Goal: Task Accomplishment & Management: Manage account settings

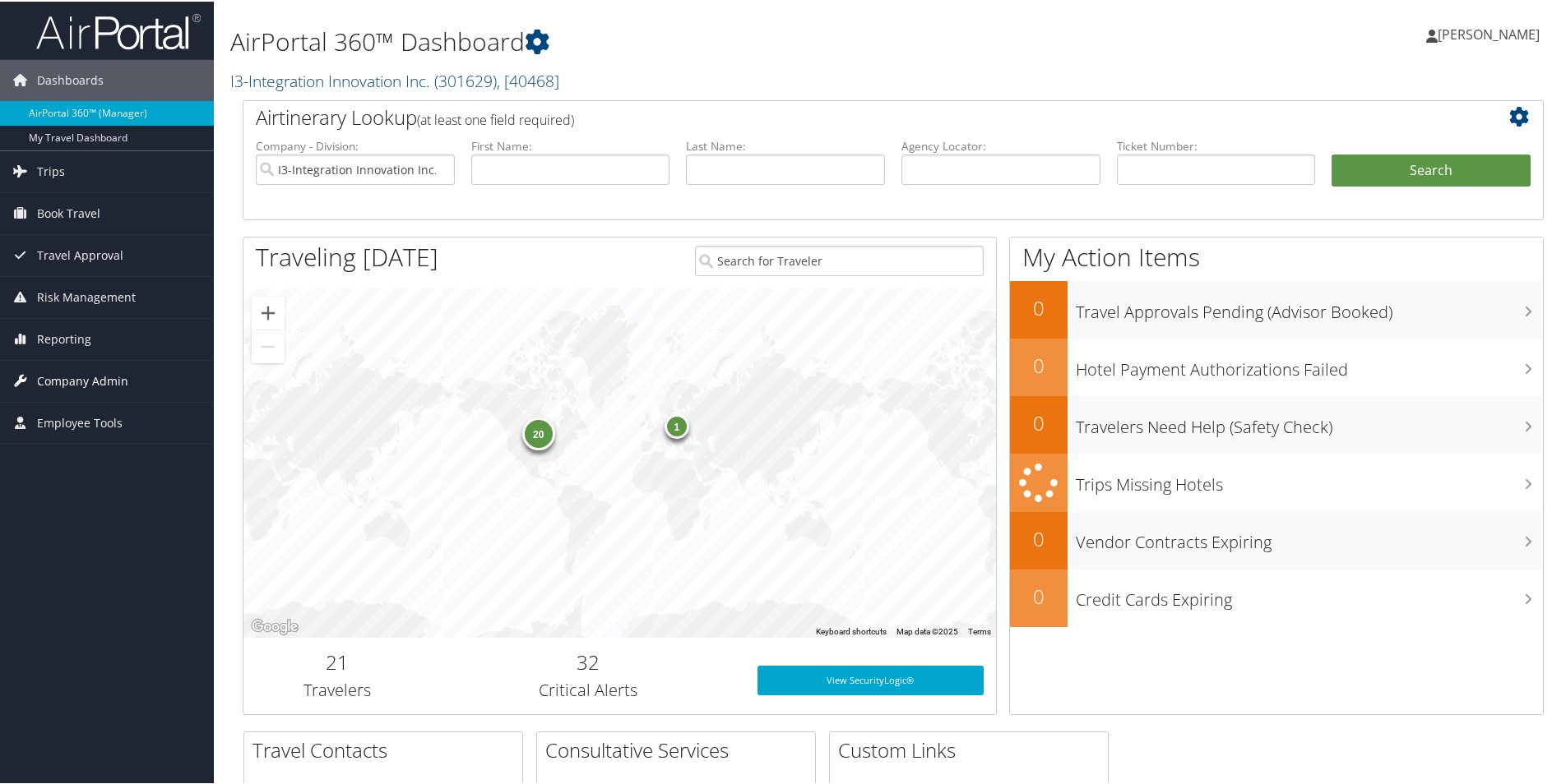
click at [56, 381] on span "Company Admin" at bounding box center [83, 380] width 91 height 41
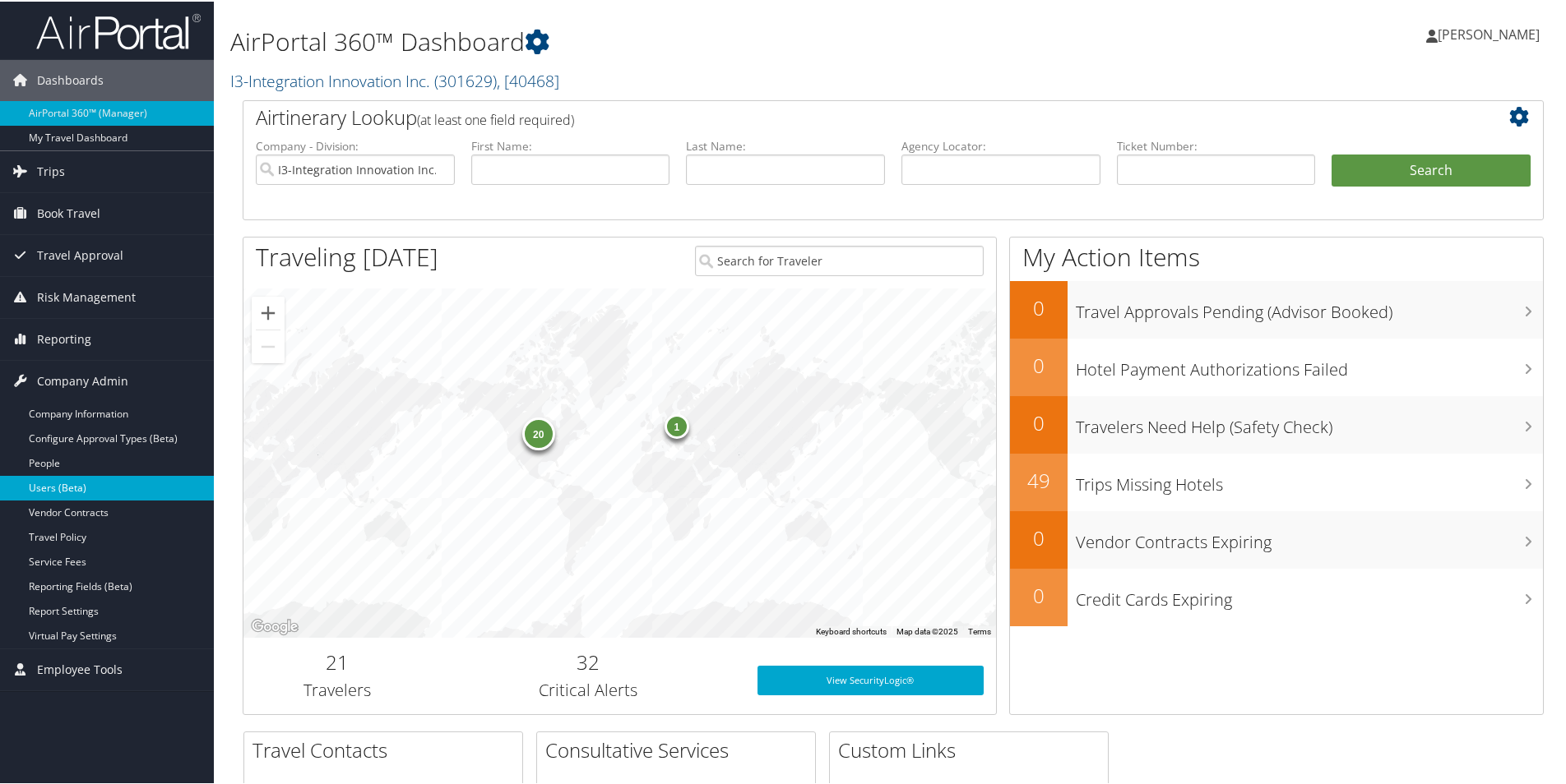
click at [67, 487] on link "Users (Beta)" at bounding box center [107, 487] width 214 height 25
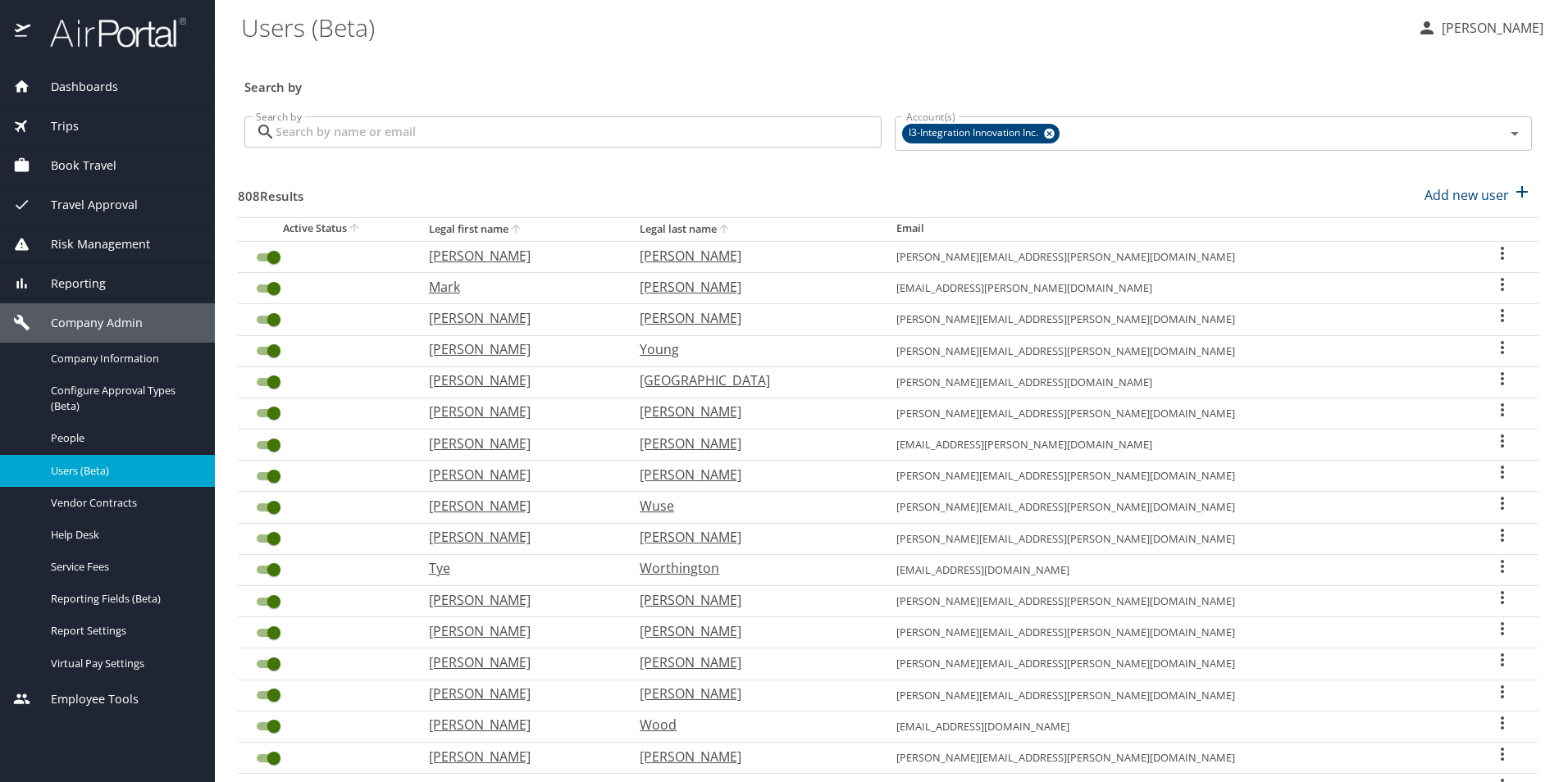
click at [408, 136] on input "Search by" at bounding box center [578, 131] width 606 height 31
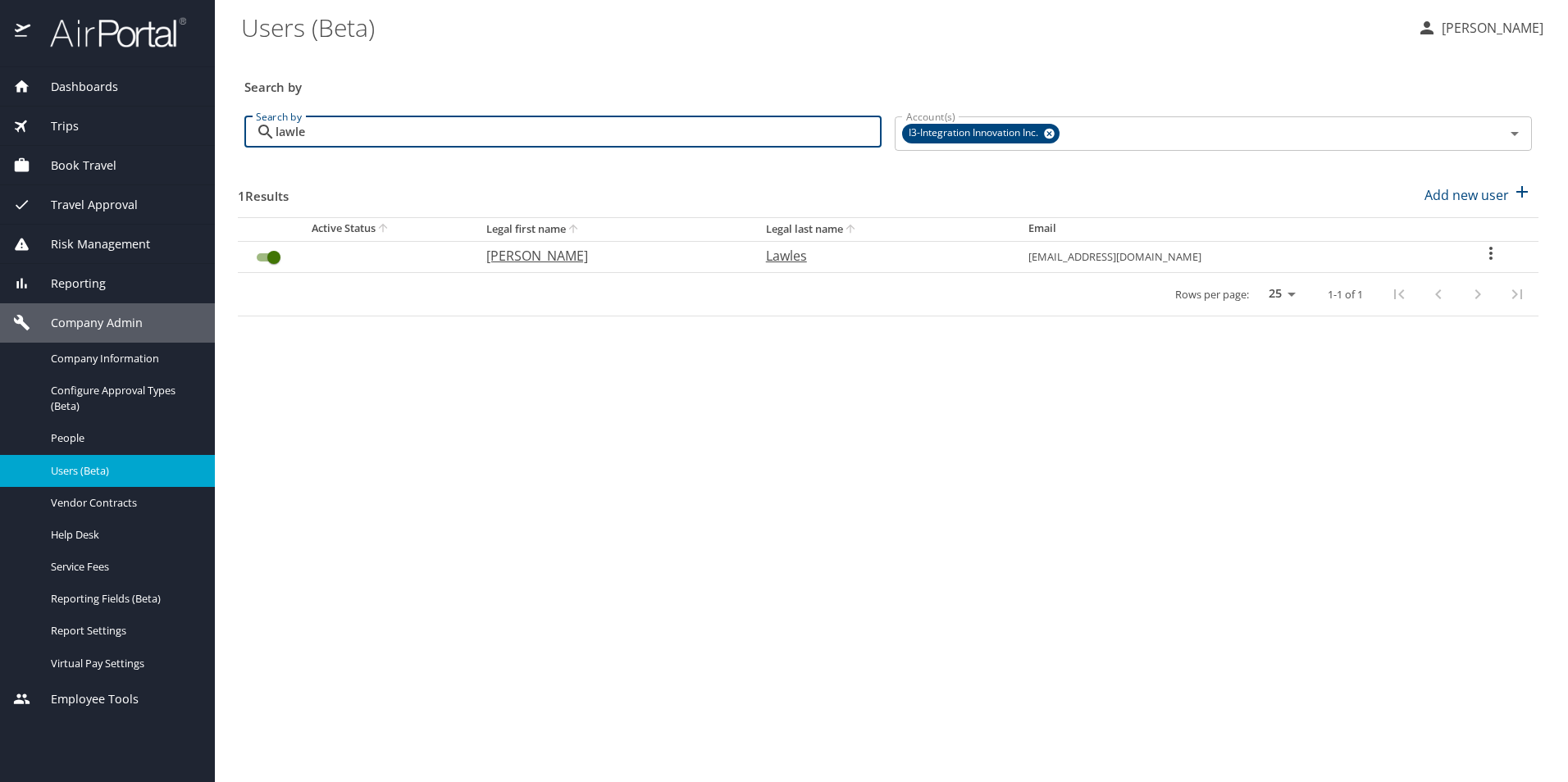
type input "lawle"
click at [1490, 253] on icon "User Search Table" at bounding box center [1491, 253] width 19 height 19
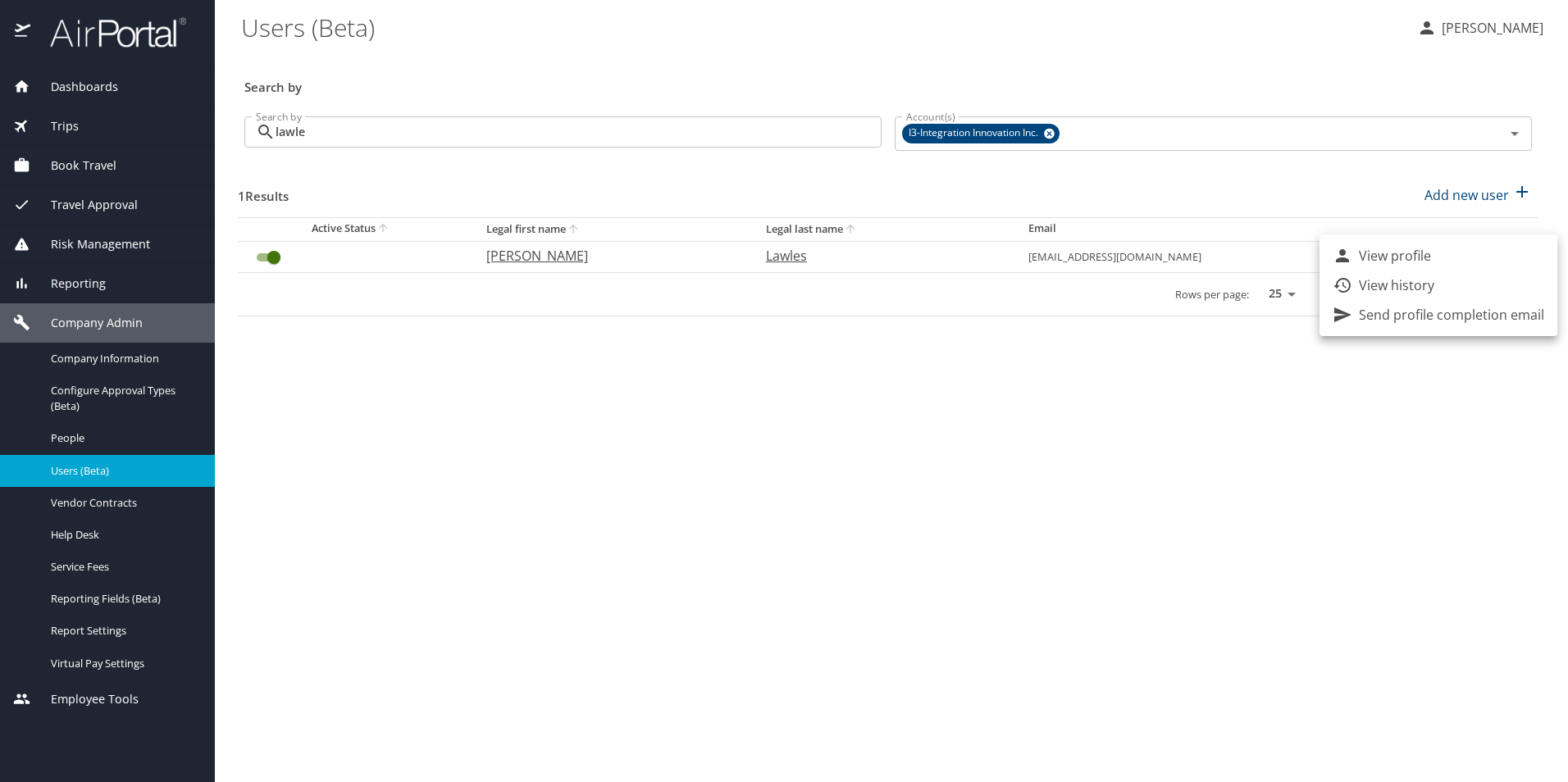
click at [1439, 249] on li "View profile" at bounding box center [1439, 255] width 238 height 29
select select "US"
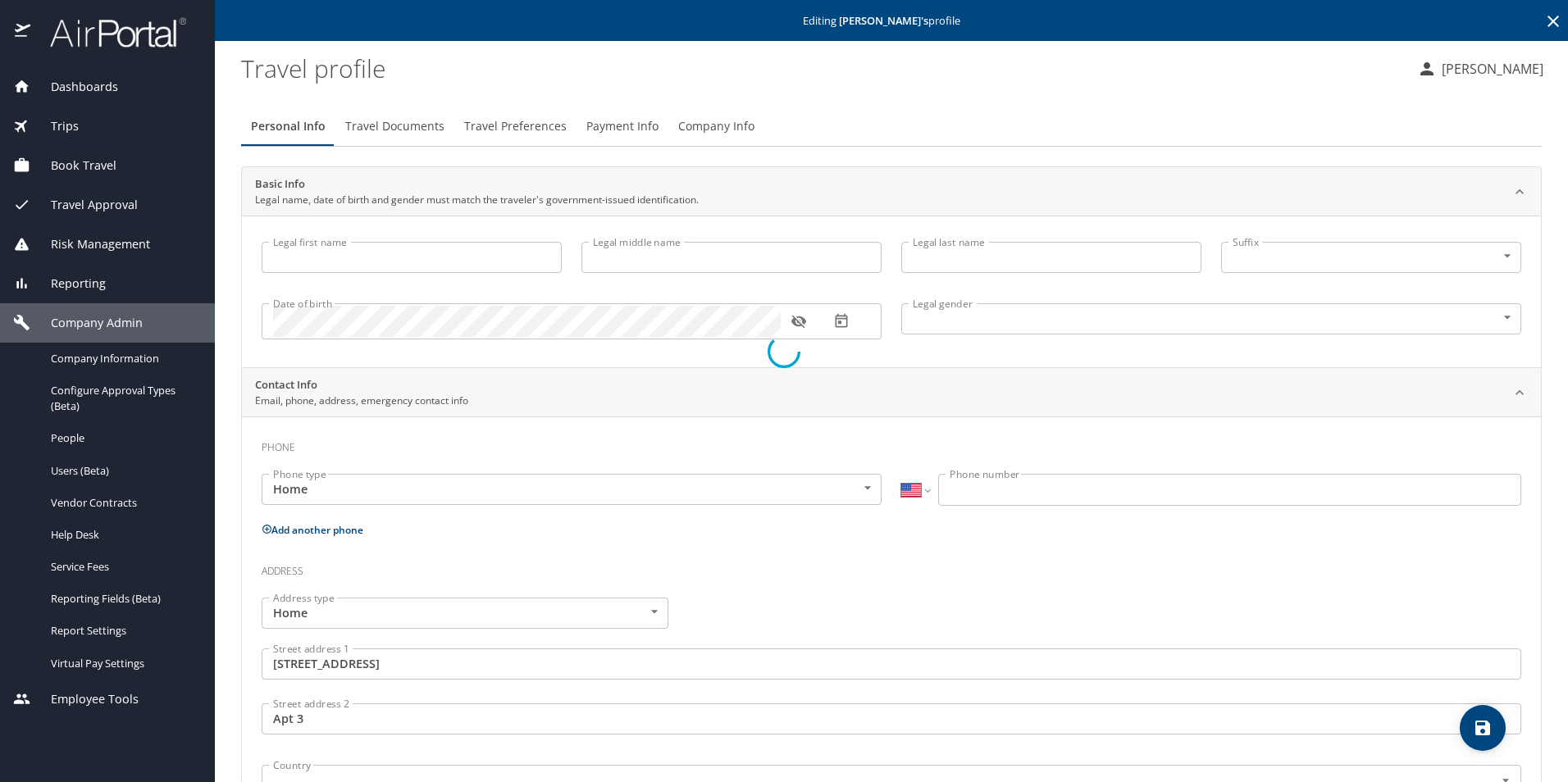
type input "Katie"
type input "Marie"
type input "Lawles"
type input "Female"
type input "Emily"
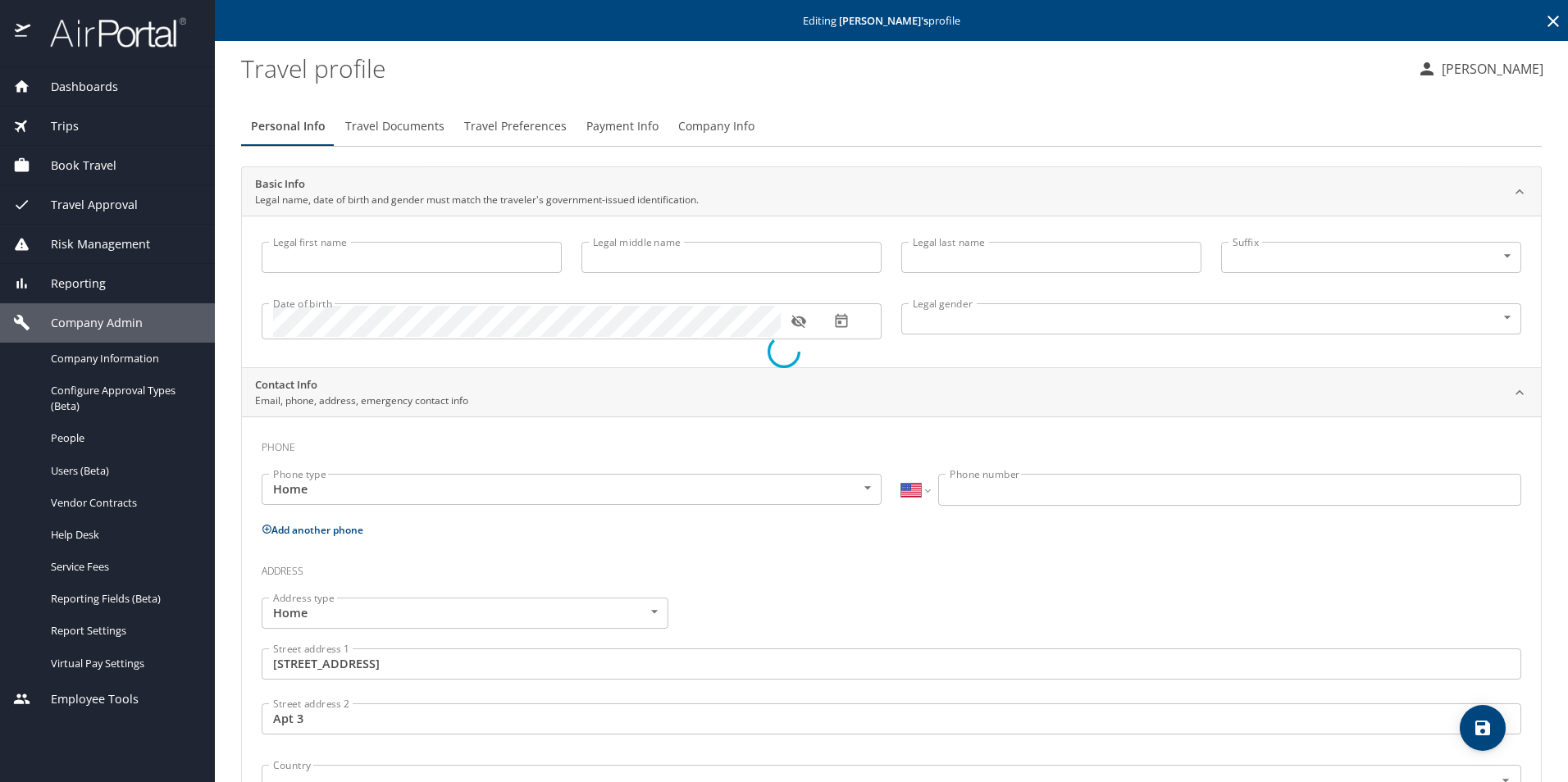
type input "Owens"
type input "(256) 527-0619"
type input "eiowens420@gmail.com"
type input "United States of America"
type input "Alabama"
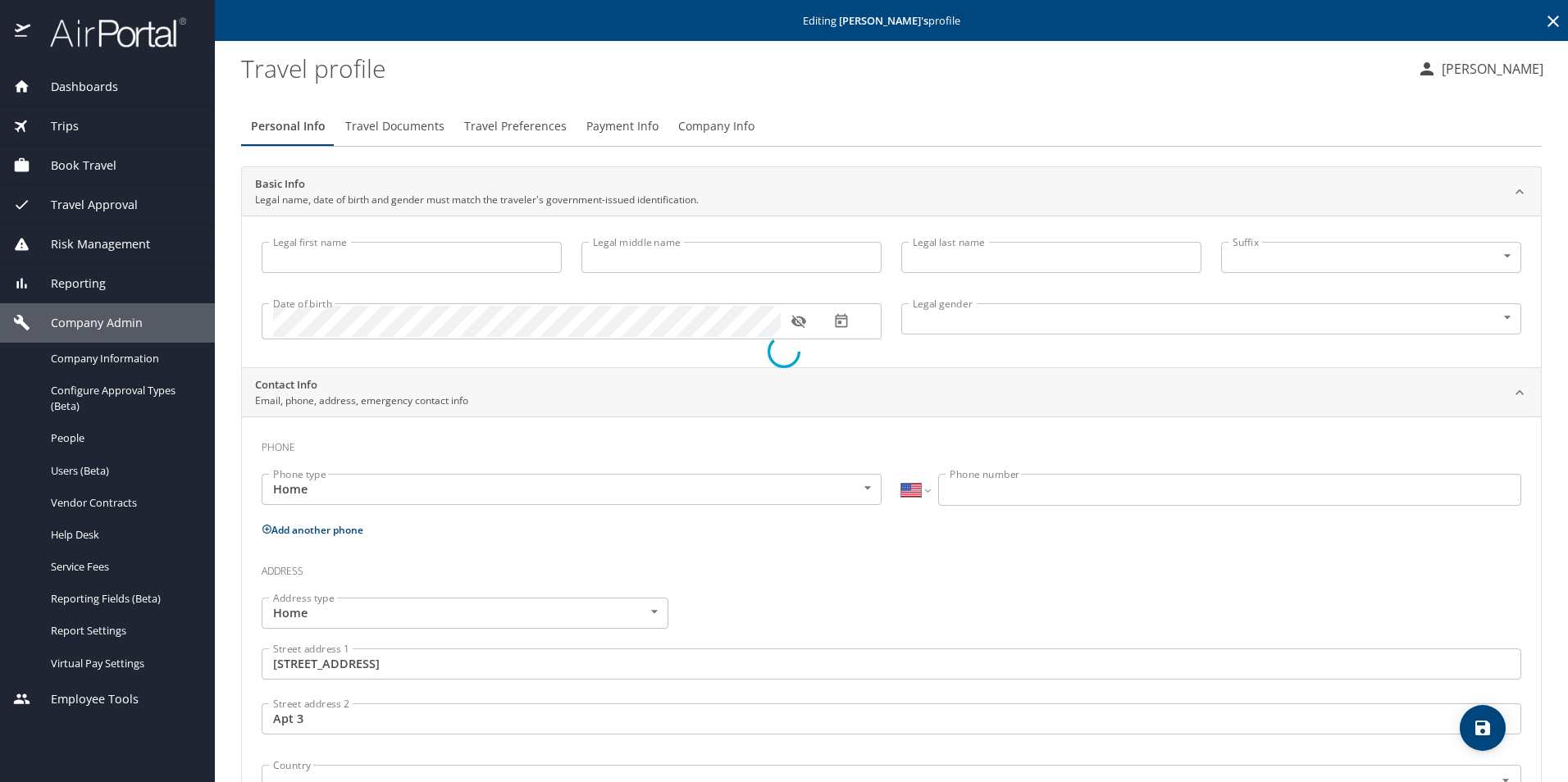
type input "United States of America"
type input "Alabama"
select select "US"
select select "UG"
